Goal: Find specific page/section: Find specific page/section

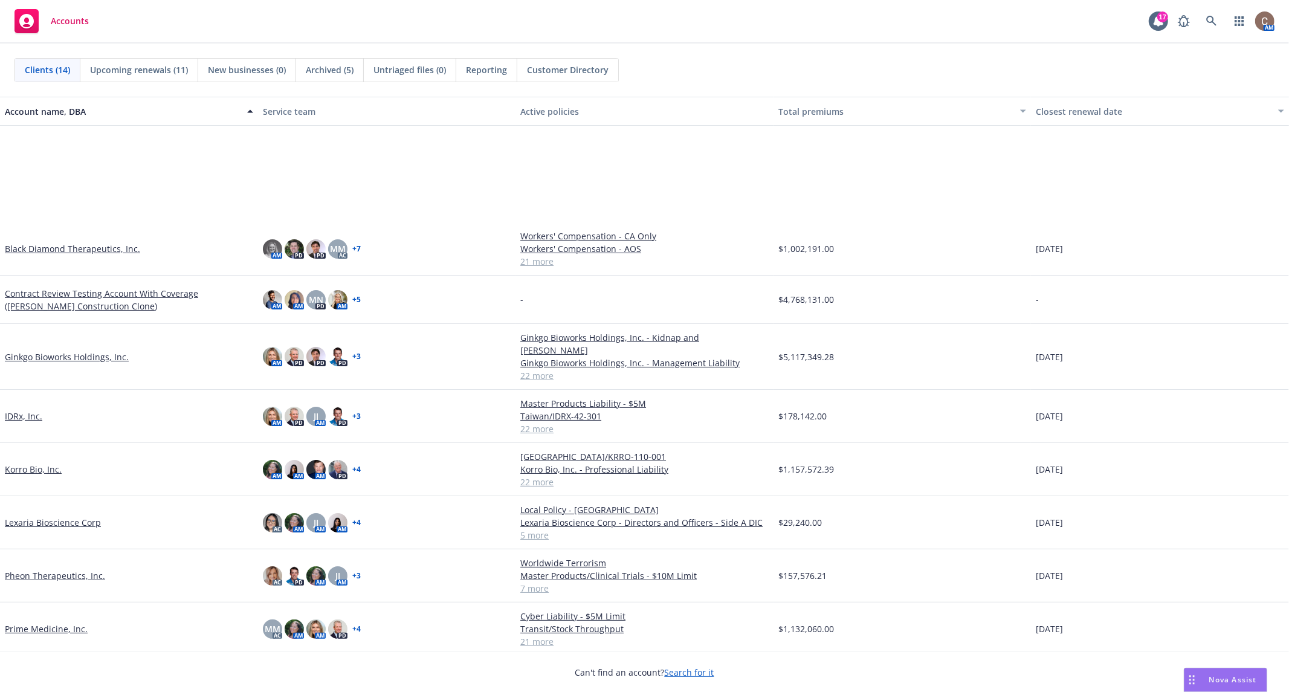
scroll to position [197, 0]
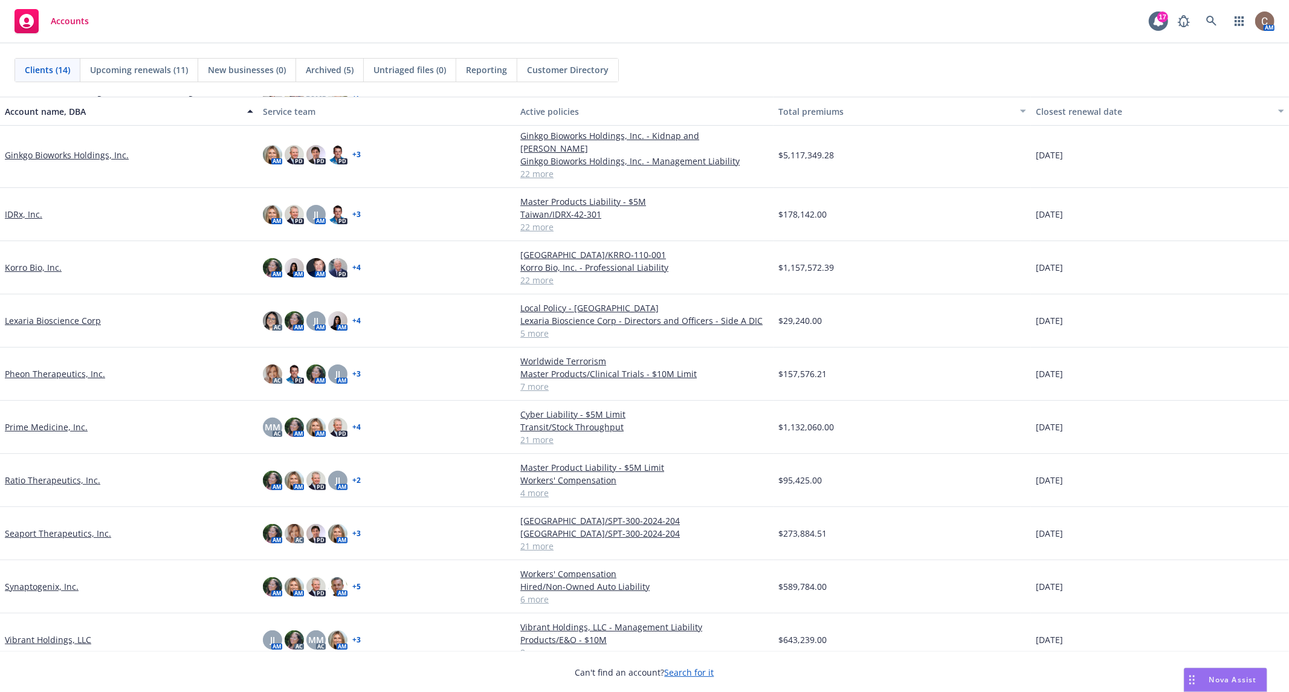
click at [68, 367] on link "Pheon Therapeutics, Inc." at bounding box center [55, 373] width 100 height 13
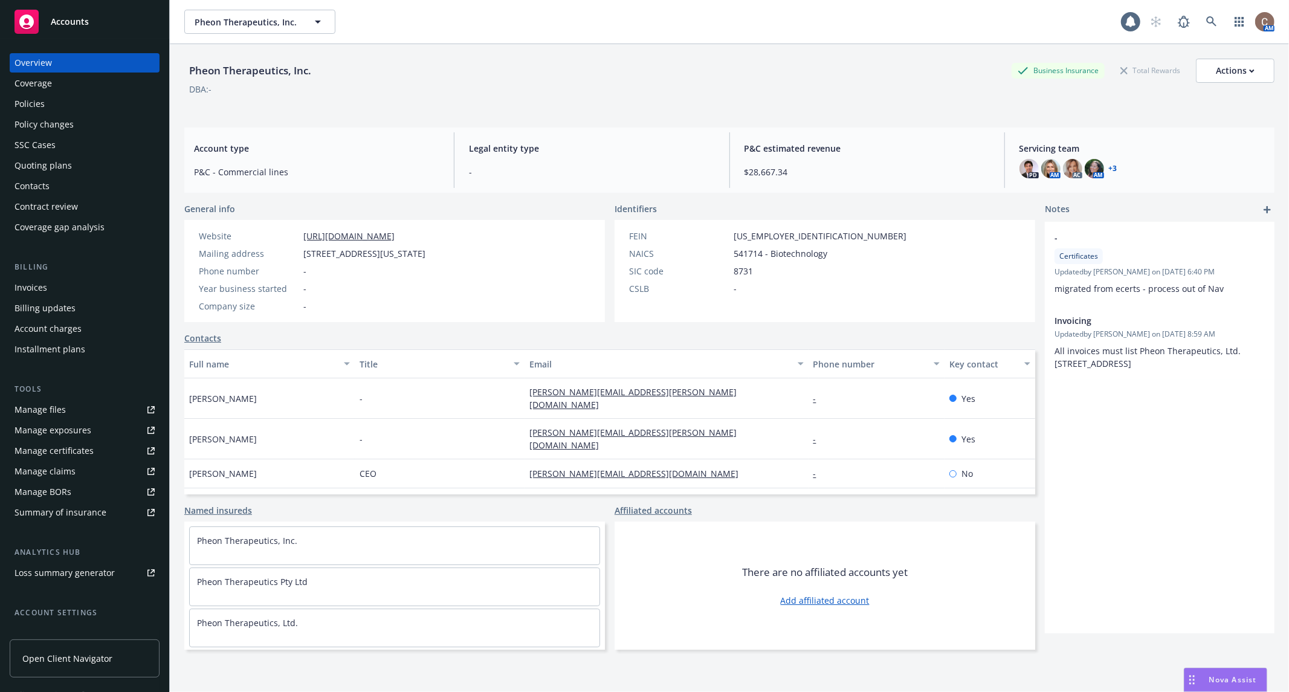
click at [57, 94] on div "Policies" at bounding box center [85, 103] width 140 height 19
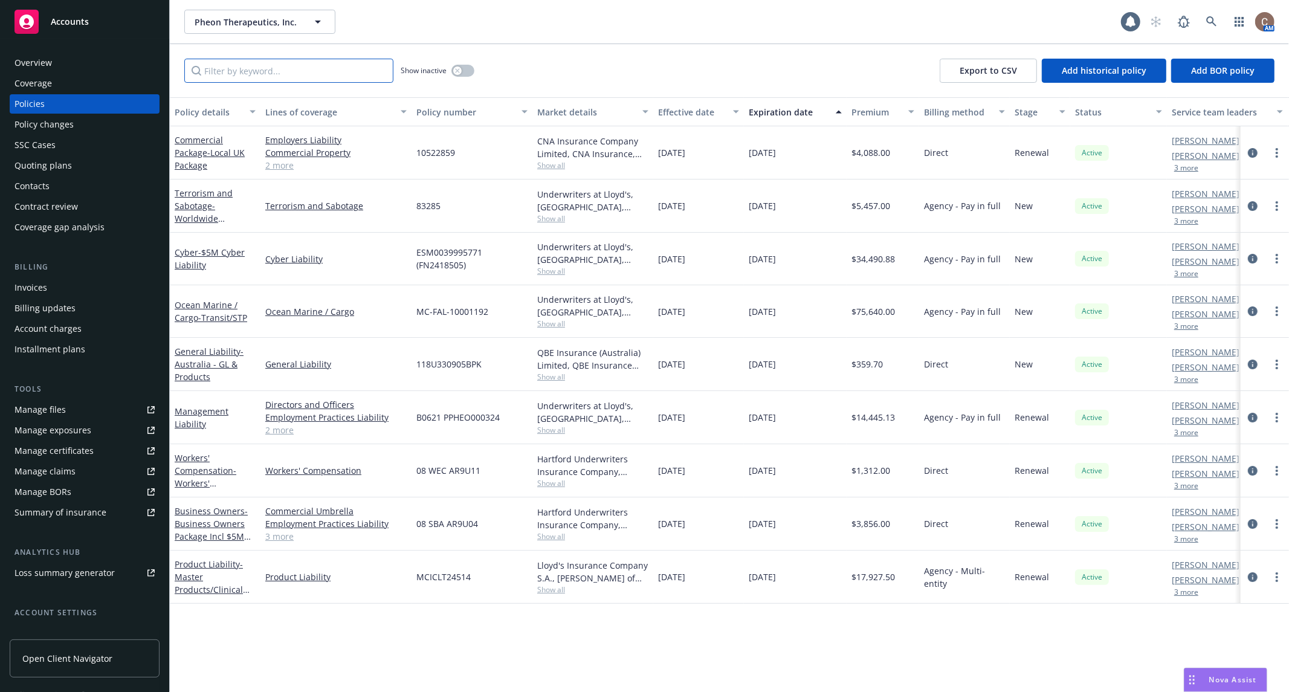
click at [257, 73] on input "Filter by keyword..." at bounding box center [288, 71] width 209 height 24
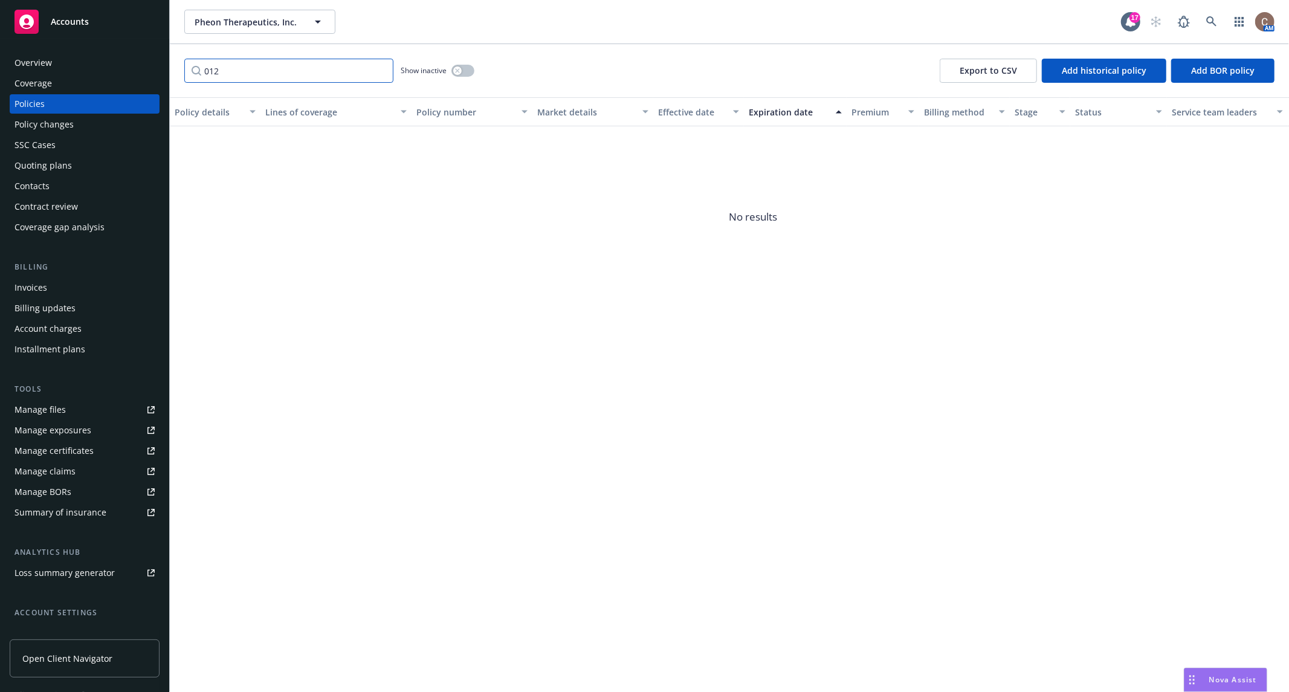
click at [250, 76] on input "012" at bounding box center [288, 71] width 209 height 24
type input "0"
type input "p"
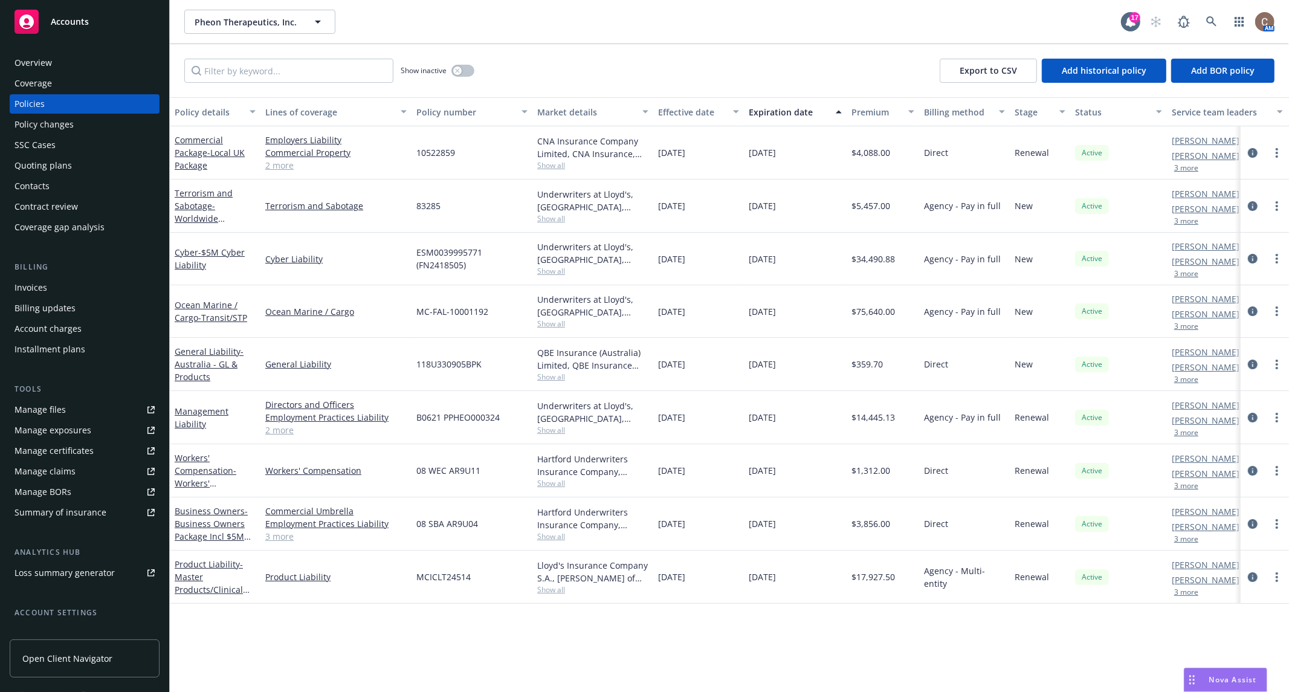
click at [92, 13] on div "Accounts" at bounding box center [85, 22] width 140 height 24
